Goal: Task Accomplishment & Management: Complete application form

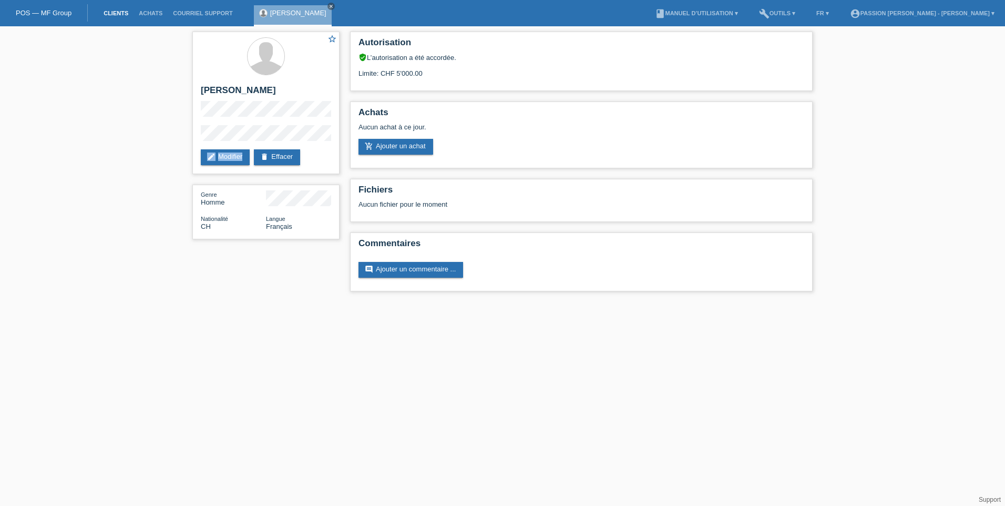
click at [108, 13] on link "Clients" at bounding box center [115, 13] width 35 height 6
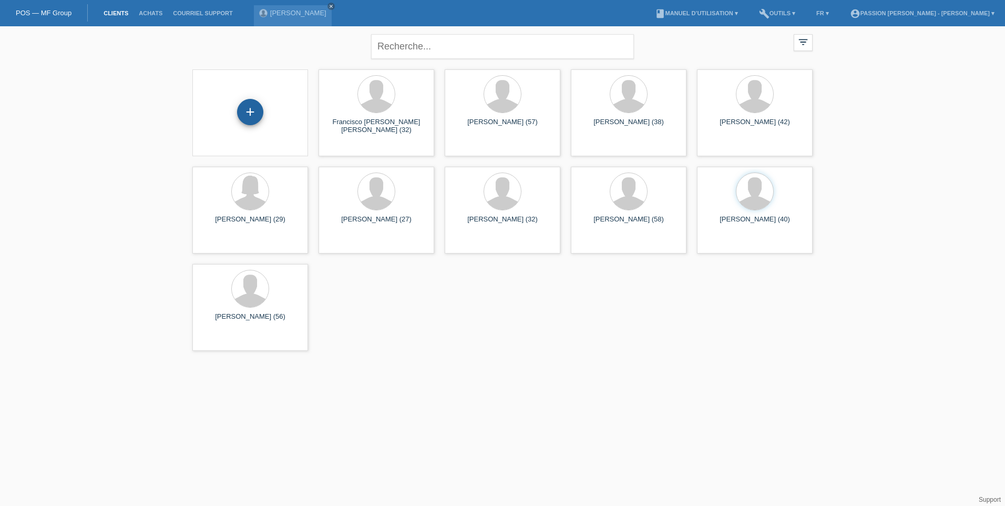
click at [258, 112] on div "+" at bounding box center [250, 112] width 26 height 26
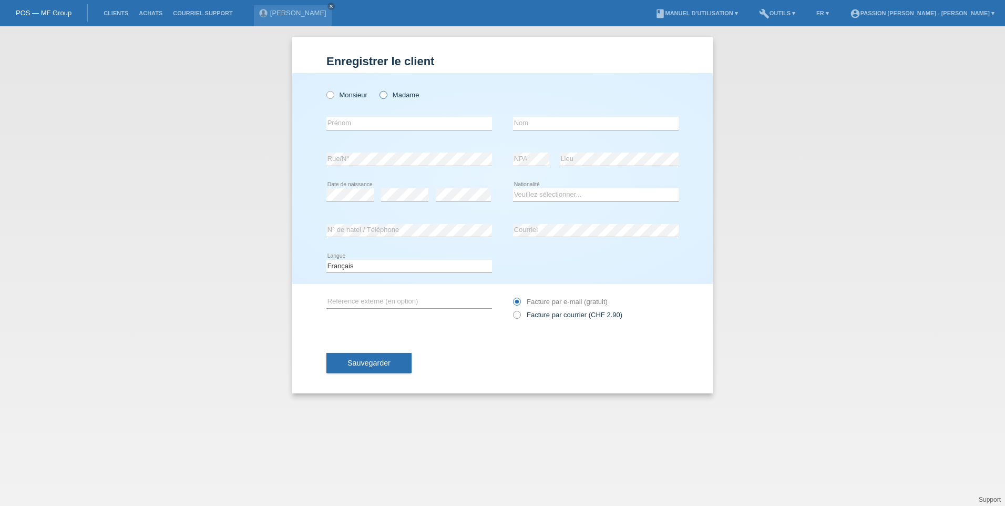
click at [395, 96] on label "Madame" at bounding box center [399, 95] width 39 height 8
click at [386, 96] on input "Madame" at bounding box center [383, 94] width 7 height 7
radio input "true"
click at [382, 120] on input "text" at bounding box center [409, 123] width 166 height 13
type input "[PERSON_NAME]"
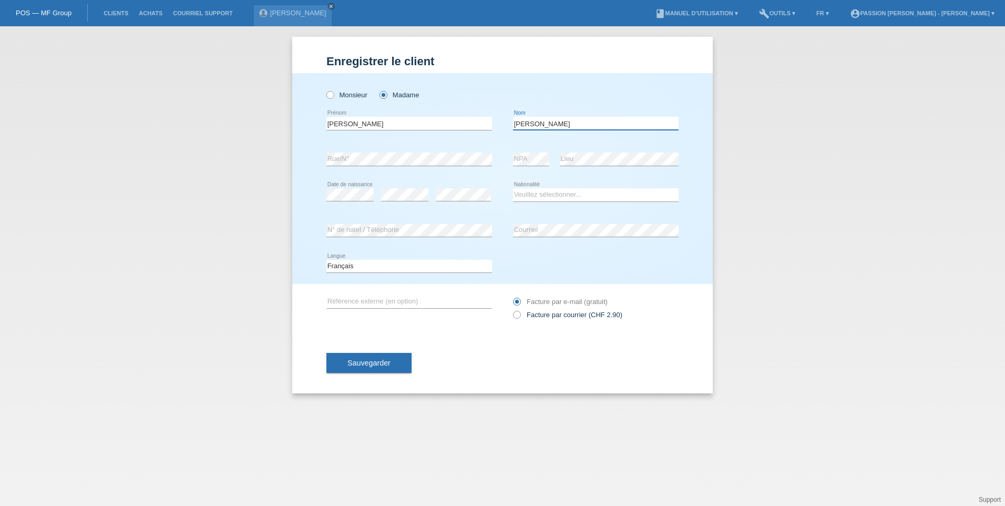
type input "[PERSON_NAME]"
click at [535, 194] on select "Veuillez sélectionner... Suisse Allemagne Autriche Liechtenstein ------------ A…" at bounding box center [596, 194] width 166 height 13
select select "CH"
click at [513, 188] on select "Veuillez sélectionner... Suisse Allemagne Autriche Liechtenstein ------------ A…" at bounding box center [596, 194] width 166 height 13
click at [392, 362] on button "Sauvegarder" at bounding box center [368, 363] width 85 height 20
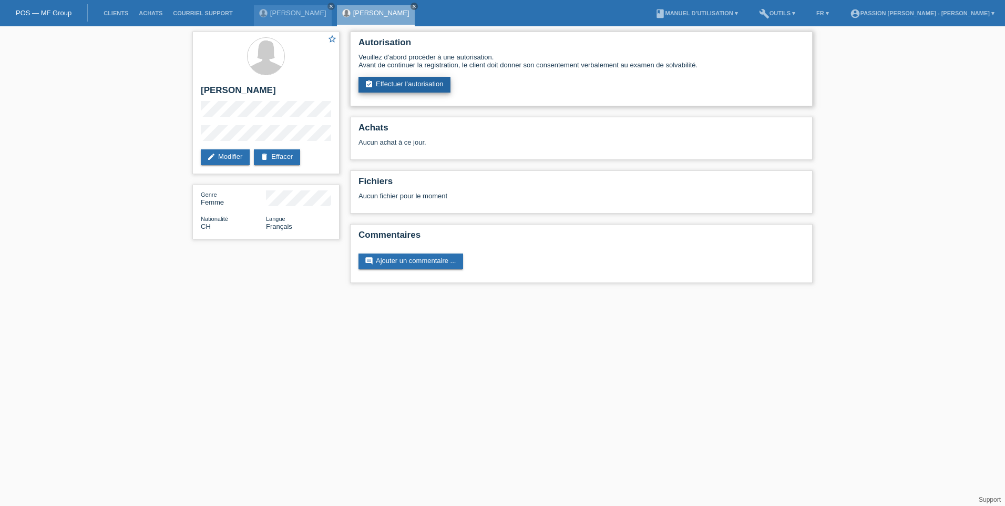
click at [417, 81] on link "assignment_turned_in Effectuer l’autorisation" at bounding box center [405, 85] width 92 height 16
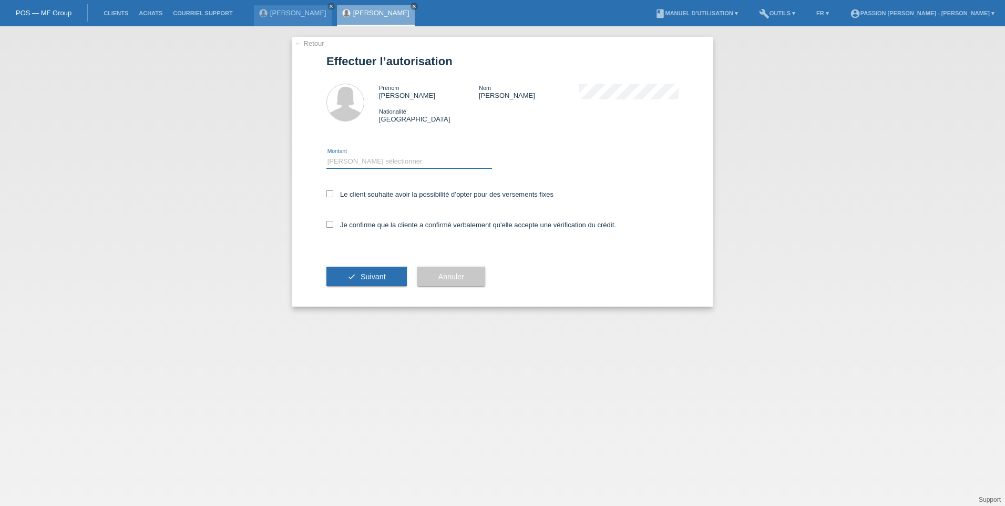
click at [364, 164] on select "Veuillez sélectionner CHF 1.00 - CHF 499.00 CHF 500.00 - CHF 1'999.00 CHF 2'000…" at bounding box center [409, 161] width 166 height 13
select select "3"
click at [326, 155] on select "Veuillez sélectionner CHF 1.00 - CHF 499.00 CHF 500.00 - CHF 1'999.00 CHF 2'000…" at bounding box center [409, 161] width 166 height 13
click at [365, 273] on span "Suivant" at bounding box center [373, 276] width 25 height 8
click at [332, 227] on icon at bounding box center [329, 224] width 7 height 7
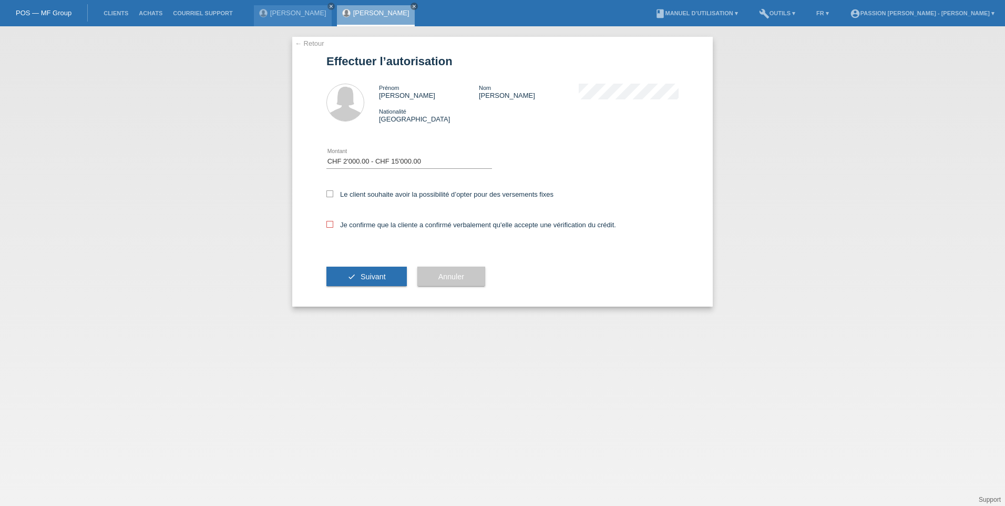
click at [332, 227] on input "Je confirme que la cliente a confirmé verbalement qu'elle accepte une vérificat…" at bounding box center [329, 224] width 7 height 7
checkbox input "true"
click at [349, 278] on button "check Suivant" at bounding box center [366, 277] width 80 height 20
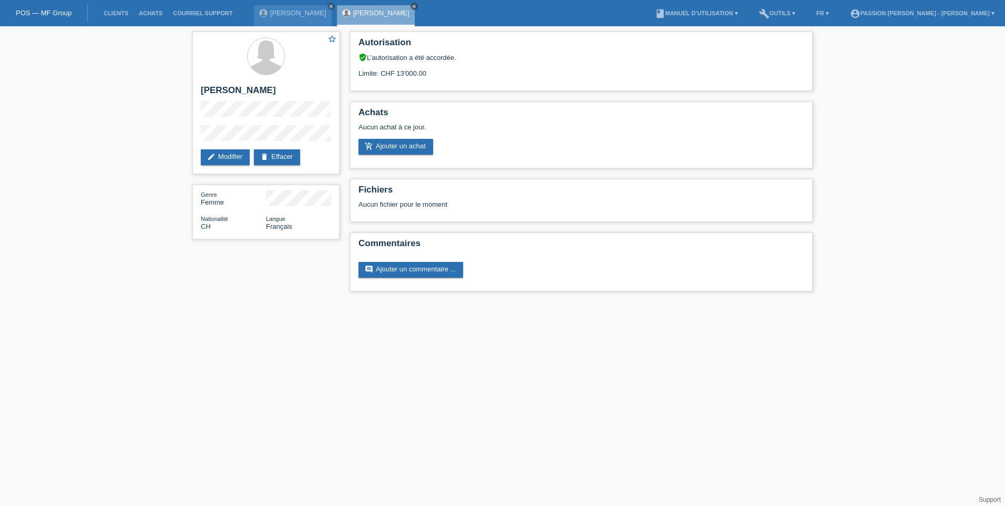
click at [417, 6] on icon "close" at bounding box center [414, 6] width 5 height 5
click at [38, 12] on link "POS — MF Group" at bounding box center [44, 13] width 56 height 8
